Goal: Task Accomplishment & Management: Use online tool/utility

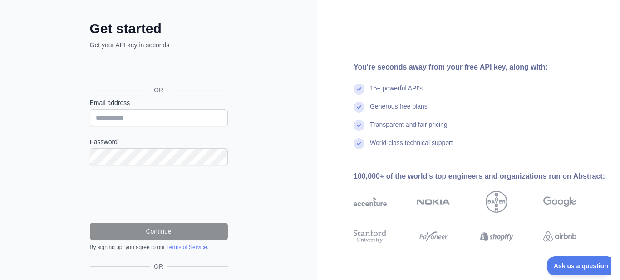
scroll to position [52, 0]
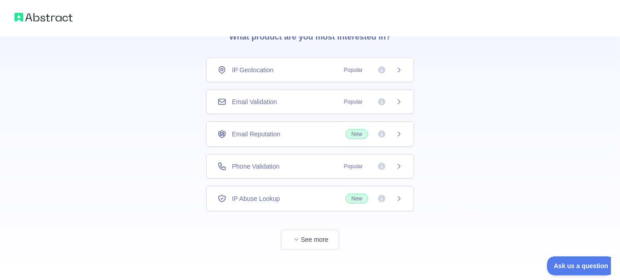
scroll to position [54, 0]
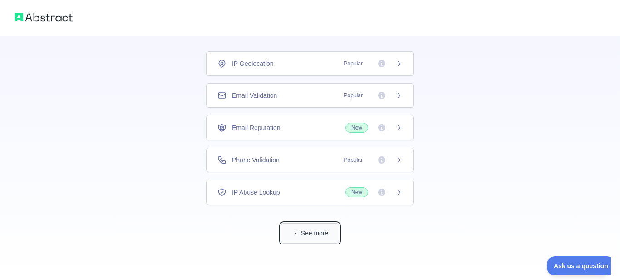
click at [315, 238] on button "See more" at bounding box center [310, 233] width 58 height 20
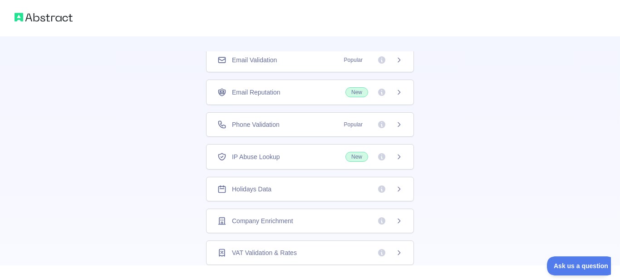
scroll to position [0, 0]
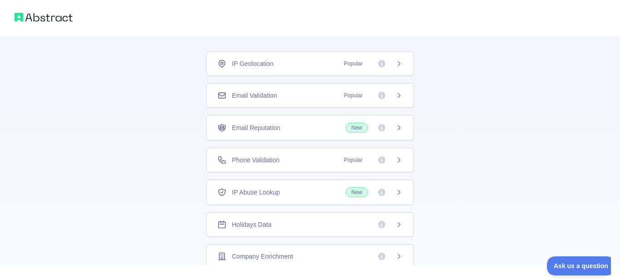
click at [46, 17] on img at bounding box center [44, 17] width 58 height 13
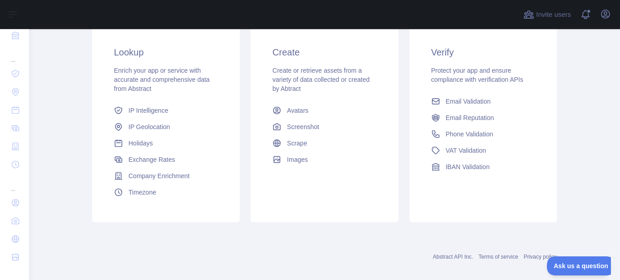
scroll to position [164, 0]
click at [467, 135] on span "Phone Validation" at bounding box center [470, 133] width 48 height 9
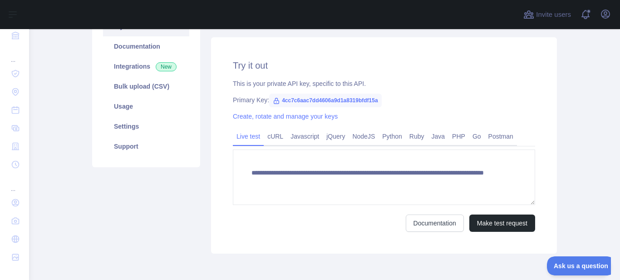
scroll to position [95, 0]
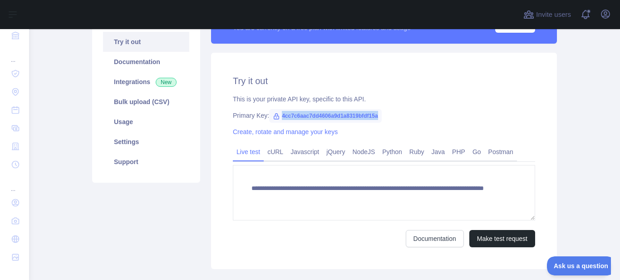
drag, startPoint x: 235, startPoint y: 114, endPoint x: 380, endPoint y: 114, distance: 145.3
click at [380, 114] on div "Primary Key: 4cc7c6aac7dd4606a9d1a8319bfdf15a" at bounding box center [384, 115] width 302 height 9
copy span "4cc7c6aac7dd4606a9d1a8319bfdf15a"
click at [473, 129] on div "Create, rotate and manage your keys" at bounding box center [384, 131] width 302 height 9
